Goal: Task Accomplishment & Management: Use online tool/utility

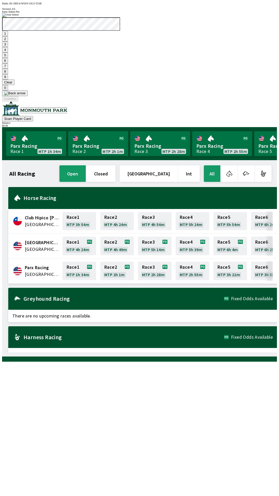
click at [8, 80] on button "9" at bounding box center [5, 76] width 6 height 5
click at [8, 69] on button "7" at bounding box center [5, 65] width 6 height 5
click at [8, 47] on button "3" at bounding box center [5, 44] width 6 height 5
click at [18, 102] on button "Confirm" at bounding box center [10, 98] width 16 height 5
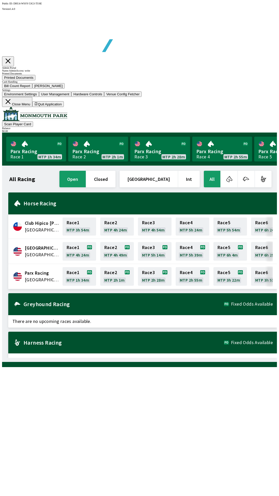
click at [32, 89] on button "Bill Count Report" at bounding box center [17, 85] width 30 height 5
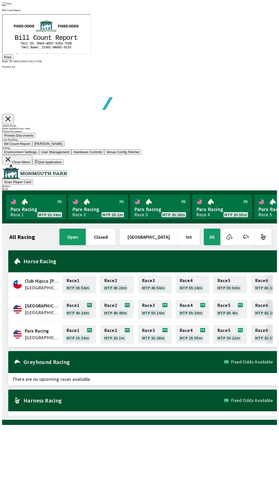
click at [13, 60] on button "Print" at bounding box center [7, 57] width 11 height 5
click at [240, 6] on div at bounding box center [139, 4] width 275 height 4
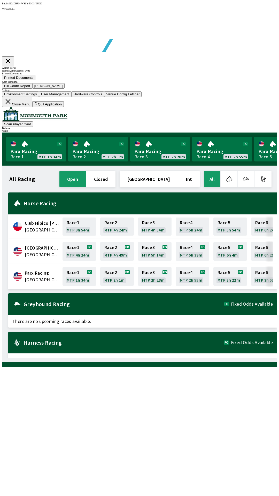
click at [65, 89] on button "[PERSON_NAME]" at bounding box center [48, 85] width 33 height 5
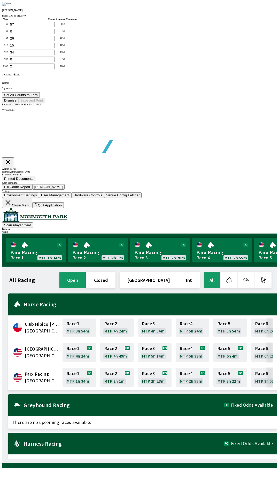
click at [40, 98] on button "Set All Counts to Zero" at bounding box center [21, 94] width 38 height 5
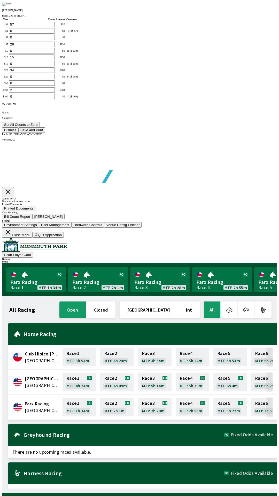
click at [40, 127] on button "Set All Counts to Zero" at bounding box center [21, 124] width 38 height 5
click at [45, 133] on button "Save and Print" at bounding box center [31, 129] width 27 height 5
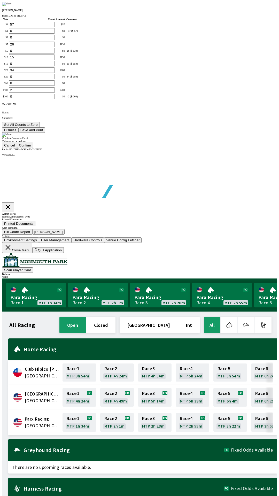
click at [33, 148] on button "Confirm" at bounding box center [25, 145] width 16 height 5
type input "0"
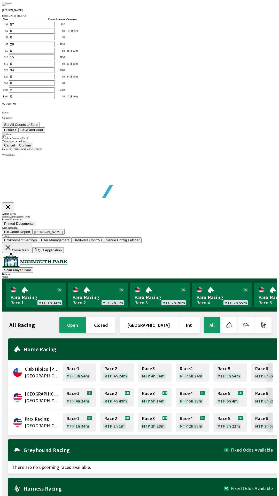
type input "0"
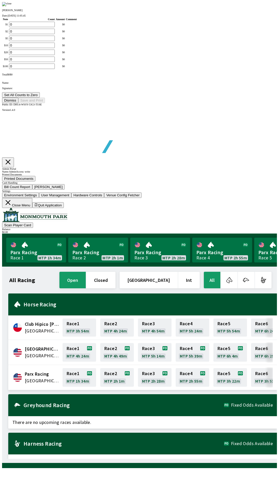
click at [18, 103] on button "Dismiss" at bounding box center [10, 100] width 16 height 5
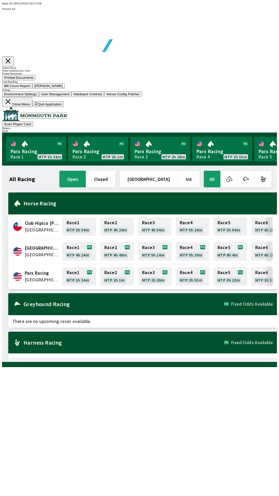
click at [32, 107] on button "Close Menu" at bounding box center [17, 102] width 30 height 10
